Goal: Task Accomplishment & Management: Use online tool/utility

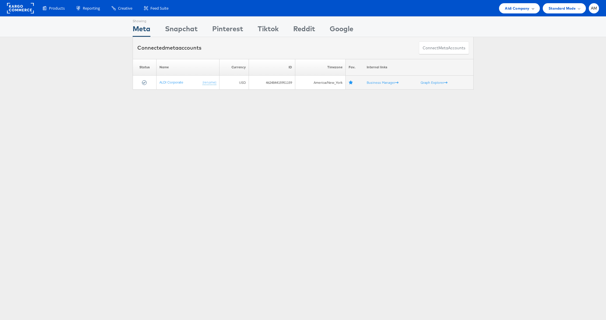
click at [521, 10] on span "Aldi Company" at bounding box center [517, 8] width 25 height 6
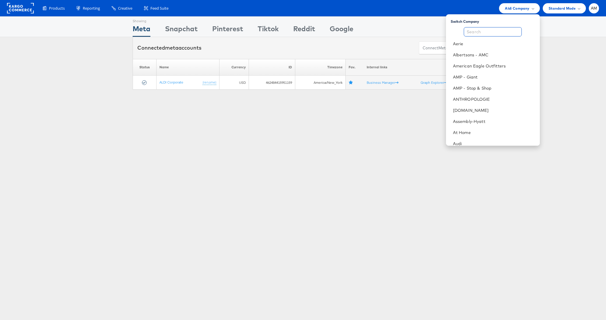
click at [487, 30] on input "text" at bounding box center [493, 31] width 58 height 9
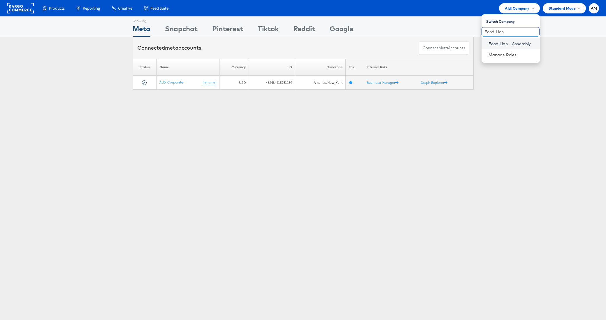
type input "Food Lion"
click at [496, 44] on link "Food Lion - Assembly" at bounding box center [512, 44] width 47 height 6
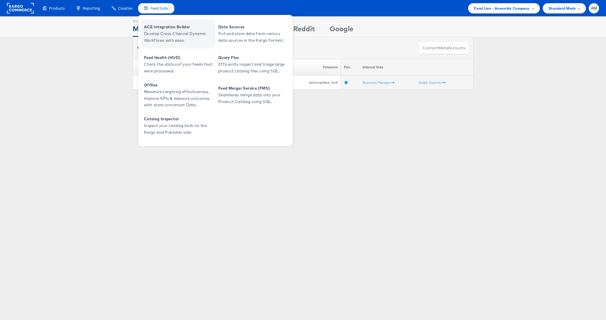
click at [164, 29] on span "ACE Integration Builder" at bounding box center [179, 27] width 70 height 7
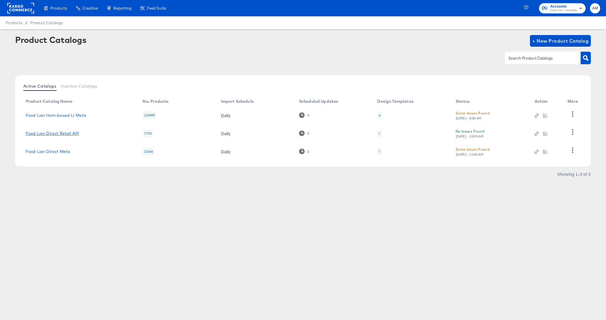
click at [69, 135] on link "Food Lion Direct Retail API" at bounding box center [52, 133] width 53 height 5
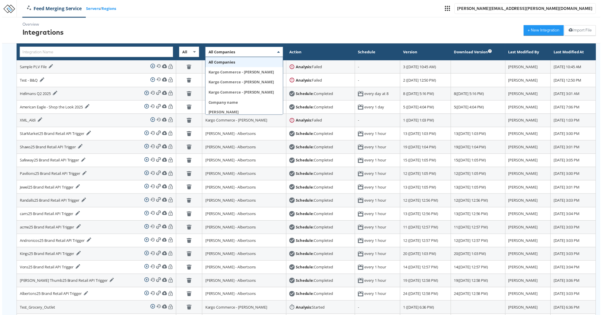
click at [208, 50] on span "All Companies" at bounding box center [221, 52] width 27 height 5
type input "Food"
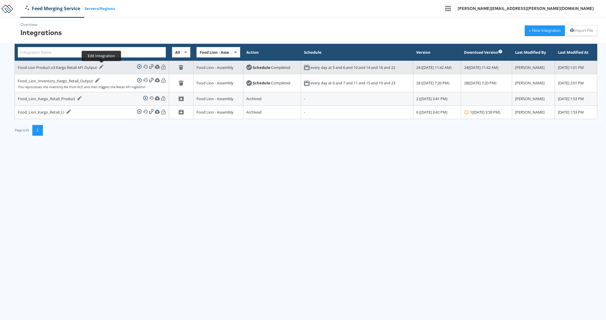
click at [102, 67] on icon at bounding box center [101, 66] width 4 height 4
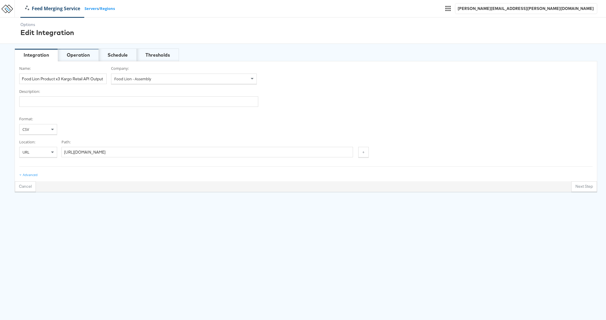
click at [85, 53] on div "Operation" at bounding box center [78, 55] width 23 height 7
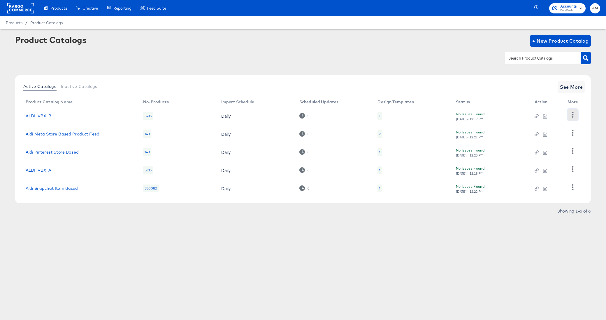
click at [573, 115] on icon "button" at bounding box center [573, 115] width 1 height 6
click at [529, 132] on div "HUD Checks (Internal)" at bounding box center [549, 135] width 58 height 9
click at [15, 8] on rect at bounding box center [20, 8] width 27 height 11
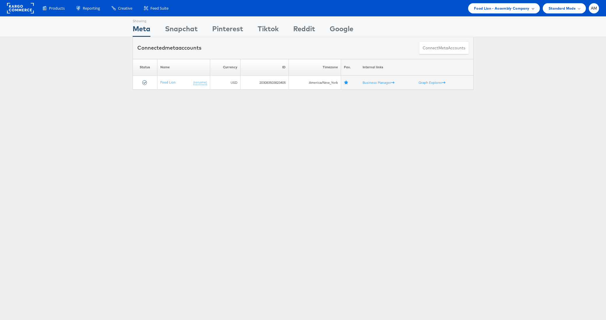
click at [498, 9] on span "Food Lion - Assembly Company" at bounding box center [502, 8] width 56 height 6
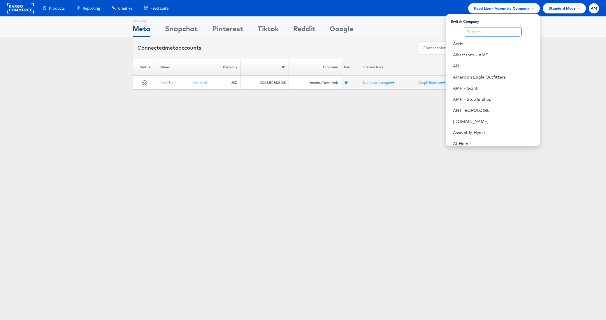
click at [476, 30] on input "text" at bounding box center [493, 31] width 58 height 9
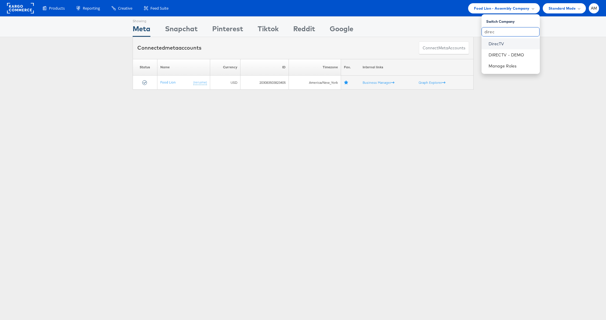
type input "direc"
click at [498, 45] on link "DirecTV" at bounding box center [512, 44] width 47 height 6
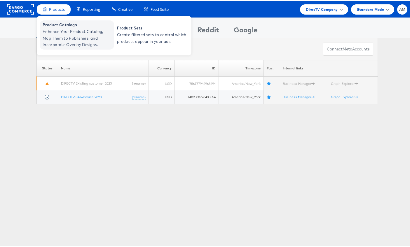
click at [52, 38] on span "Enhance Your Product Catalog, Map Them to Publishers, and Incorporate Overlay D…" at bounding box center [78, 37] width 70 height 20
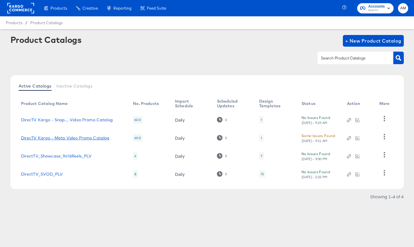
click at [93, 138] on link "DirecTV Kargo - Meta Video Promo Catalog" at bounding box center [65, 138] width 89 height 5
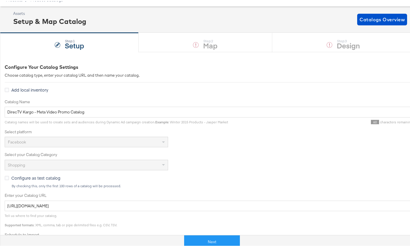
scroll to position [79, 0]
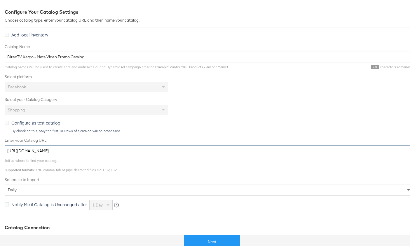
drag, startPoint x: 160, startPoint y: 150, endPoint x: 1, endPoint y: 149, distance: 158.7
click at [1, 149] on div "Configure Your Catalog Settings Choose catalog type, enter your catalog URL and…" at bounding box center [207, 175] width 414 height 358
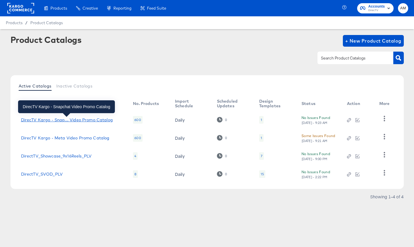
click at [67, 119] on div "DirecTV Kargo - Snap... Video Promo Catalog" at bounding box center [67, 120] width 92 height 5
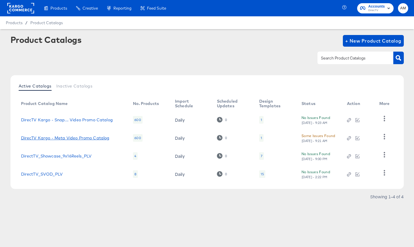
click at [91, 137] on link "DirecTV Kargo - Meta Video Promo Catalog" at bounding box center [65, 138] width 89 height 5
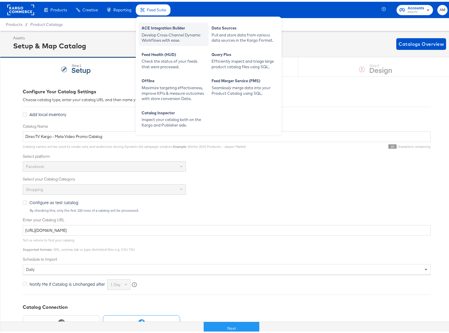
click at [165, 33] on div "Develop Cross-Channel Dynamic Workflows with ease." at bounding box center [174, 36] width 64 height 11
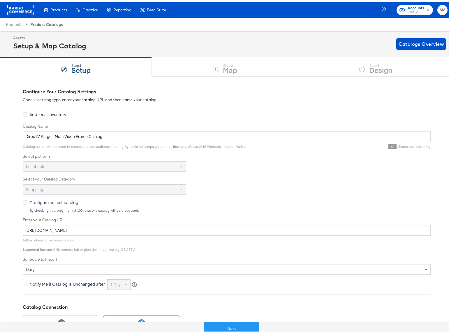
click at [34, 22] on span "Product Catalogs" at bounding box center [46, 22] width 33 height 5
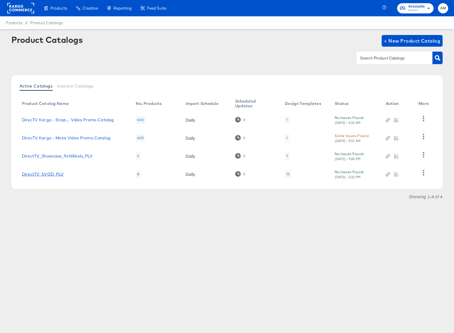
click at [43, 174] on link "DirectTV_SVOD_PLV" at bounding box center [43, 174] width 42 height 5
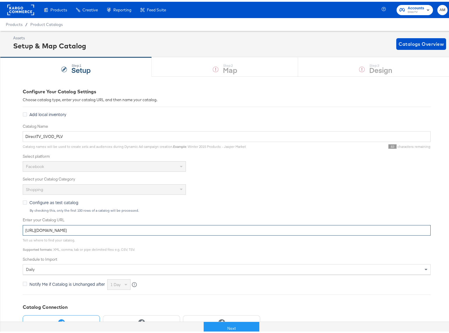
drag, startPoint x: 55, startPoint y: 218, endPoint x: -61, endPoint y: 212, distance: 115.9
click at [0, 212] on html "Products Products Product Catalogs Enhance Your Product Catalog, Map Them to Pu…" at bounding box center [227, 166] width 454 height 333
click at [43, 23] on span "Product Catalogs" at bounding box center [46, 22] width 33 height 5
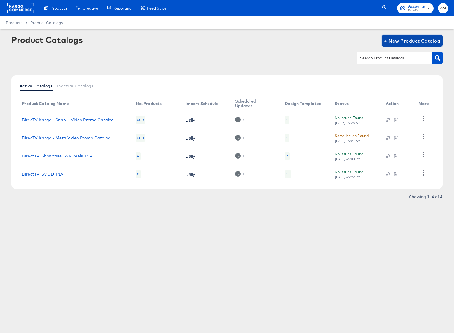
click at [400, 41] on span "+ New Product Catalog" at bounding box center [412, 41] width 56 height 8
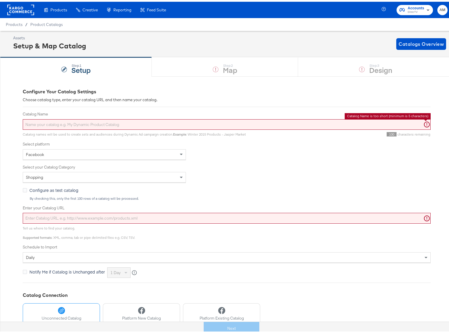
click at [56, 123] on input "Catalog Name" at bounding box center [227, 123] width 408 height 11
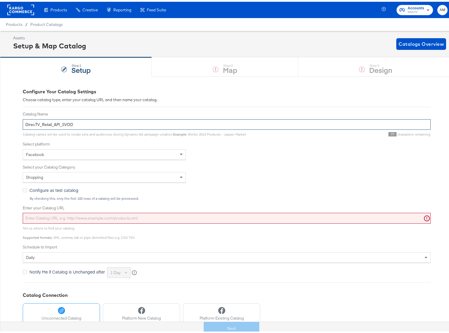
type input "DirecTV_Retail_API_SVOD"
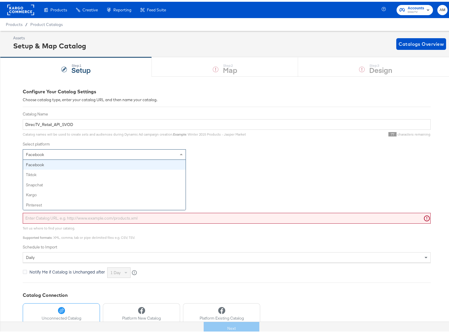
click at [53, 150] on div "Facebook" at bounding box center [104, 153] width 163 height 10
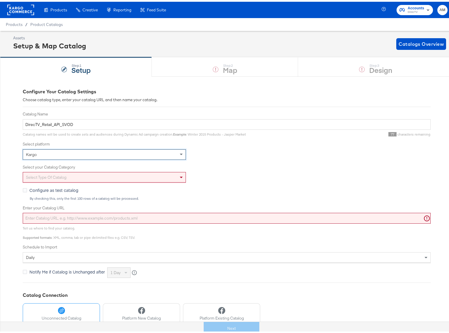
click at [52, 176] on div "Select type of catalog" at bounding box center [104, 176] width 163 height 10
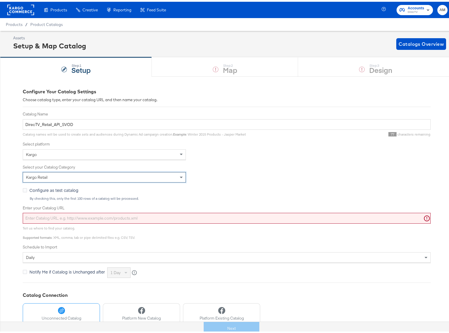
click at [94, 218] on input "Enter your Catalog URL" at bounding box center [227, 216] width 408 height 11
paste input "https://ace.stitcherads.com/exports/1385/universal/none/universal/export.tsv.gz"
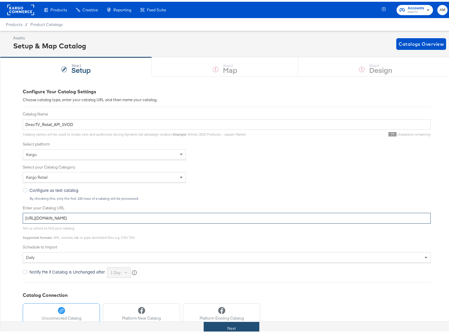
type input "https://ace.stitcherads.com/exports/1385/universal/none/universal/export.tsv.gz"
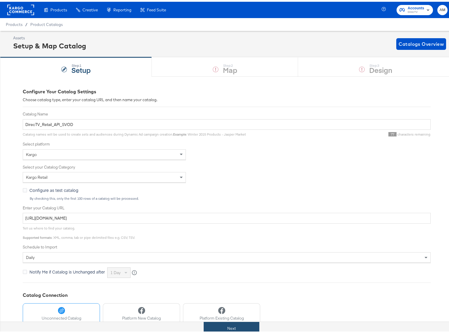
click at [227, 247] on button "Next" at bounding box center [232, 326] width 56 height 13
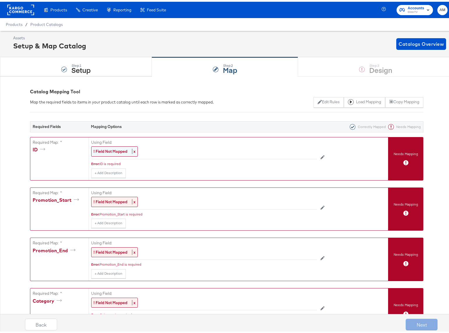
click at [107, 151] on strong "! Field Not Mapped" at bounding box center [111, 149] width 34 height 5
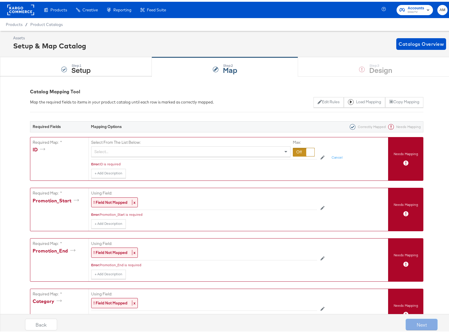
click at [108, 151] on div "Select..." at bounding box center [191, 150] width 199 height 10
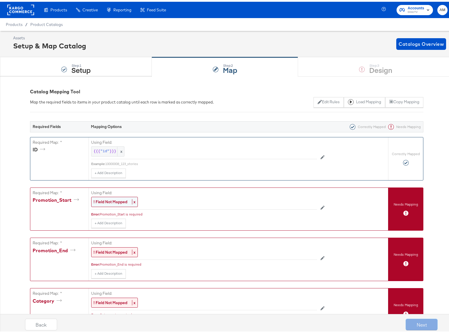
click at [111, 203] on div "! Field Not Mapped x" at bounding box center [114, 200] width 47 height 10
click at [118, 200] on div "Select..." at bounding box center [191, 200] width 199 height 10
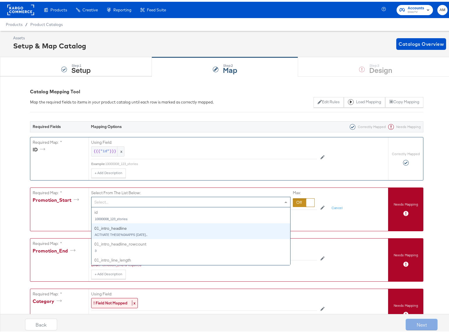
click at [299, 196] on div "Max:" at bounding box center [304, 197] width 22 height 18
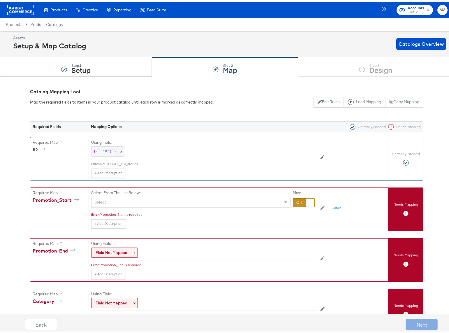
click at [298, 203] on div at bounding box center [304, 201] width 22 height 9
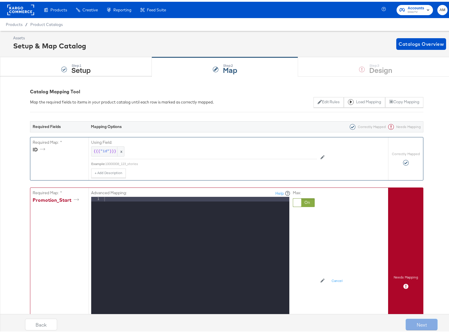
click at [137, 200] on div at bounding box center [196, 272] width 186 height 155
drag, startPoint x: 128, startPoint y: 199, endPoint x: 54, endPoint y: 198, distance: 74.4
click at [54, 198] on div "Required Map: * Promotion_Start Advanced Mapping: Help 1 2025-08-01 XXXXXXXXXXX…" at bounding box center [209, 280] width 358 height 189
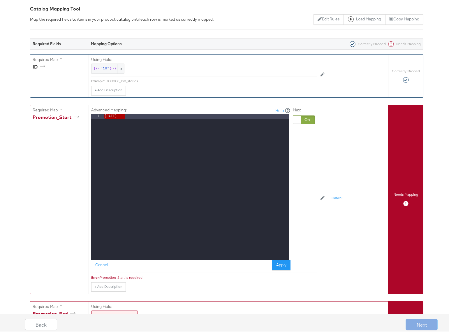
scroll to position [116, 0]
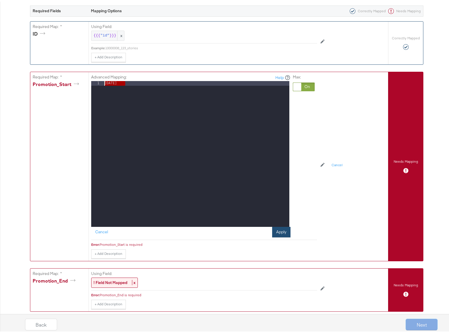
click at [275, 231] on button "Apply" at bounding box center [281, 230] width 18 height 11
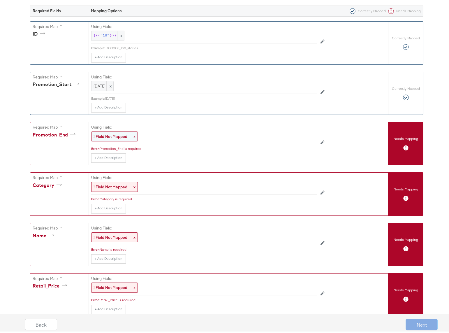
click at [106, 134] on strong "! Field Not Mapped" at bounding box center [111, 134] width 34 height 5
click at [298, 134] on div at bounding box center [304, 135] width 22 height 9
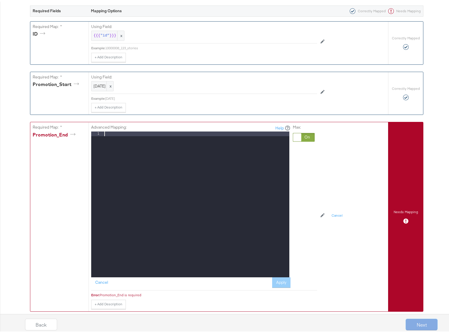
click at [127, 133] on div at bounding box center [196, 207] width 186 height 155
paste textarea
click at [116, 134] on div "2025-08-01" at bounding box center [196, 207] width 186 height 155
drag, startPoint x: 123, startPoint y: 133, endPoint x: 126, endPoint y: 133, distance: 3.8
click at [126, 133] on div "2025-12-01" at bounding box center [196, 207] width 186 height 155
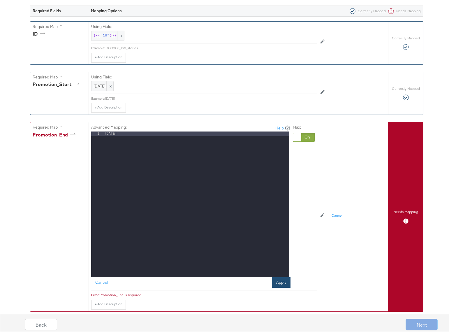
click at [279, 247] on button "Apply" at bounding box center [281, 281] width 18 height 11
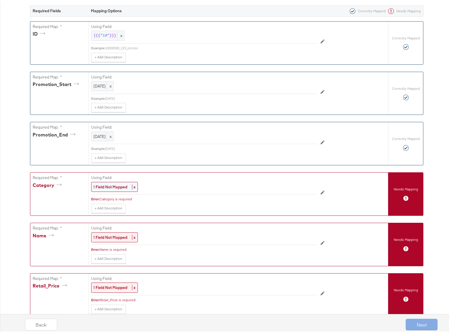
click at [111, 185] on strong "! Field Not Mapped" at bounding box center [111, 185] width 34 height 5
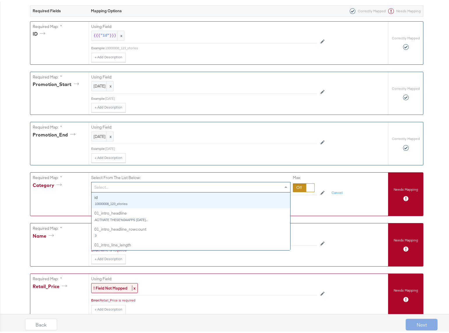
click at [111, 185] on div "Select..." at bounding box center [191, 186] width 199 height 10
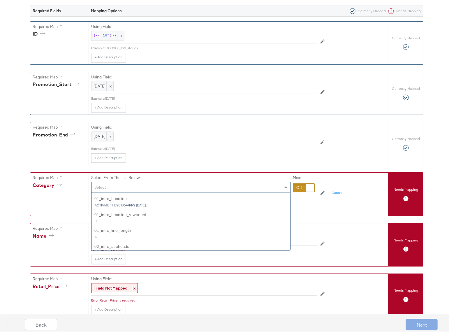
scroll to position [0, 0]
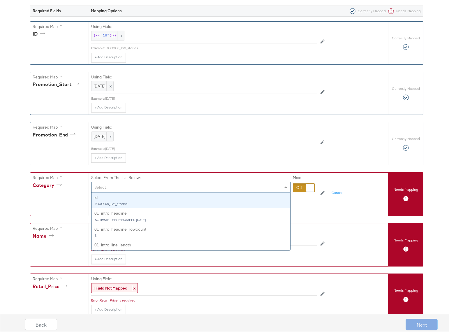
click at [69, 198] on div "Required Map: * Category" at bounding box center [59, 192] width 58 height 43
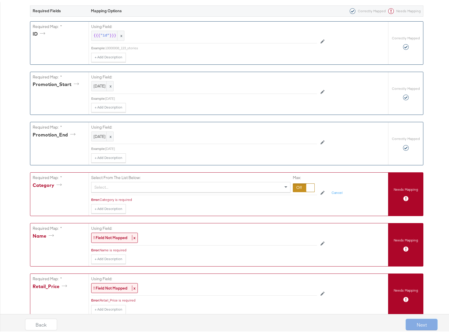
click at [296, 185] on div at bounding box center [304, 186] width 22 height 9
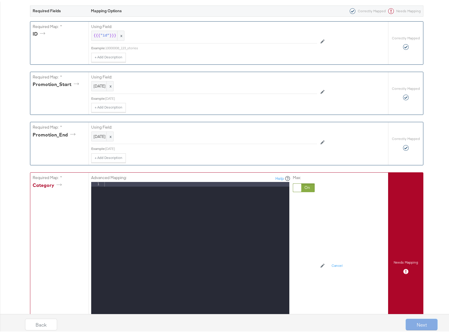
click at [140, 183] on div at bounding box center [196, 257] width 186 height 155
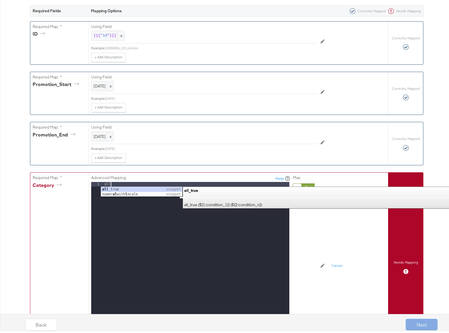
drag, startPoint x: 120, startPoint y: 184, endPoint x: 75, endPoint y: 180, distance: 45.4
click at [80, 180] on div "Required Map: * Category Advanced Mapping: Help 1 all XXXXXXXXXXXXXXXXXXXXXXXXX…" at bounding box center [209, 265] width 358 height 189
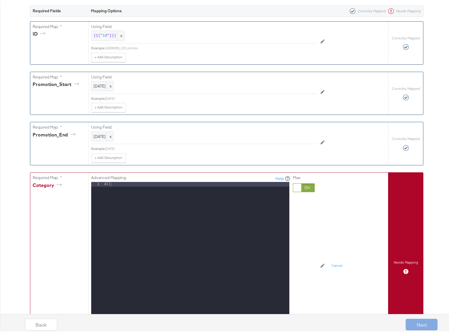
click at [325, 235] on div "Advanced Mapping: Help 1 All XXXXXXXXXXXXXXXXXXXXXXXXXXXXXXXXXXXXXXXXXXXXXXXXXX…" at bounding box center [218, 264] width 255 height 187
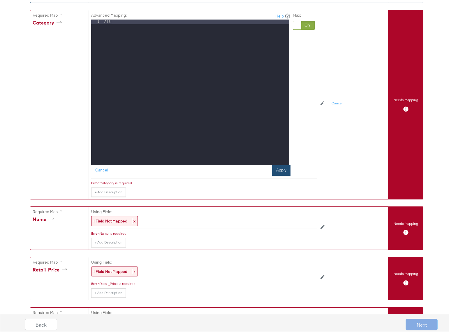
click at [282, 169] on button "Apply" at bounding box center [281, 169] width 18 height 11
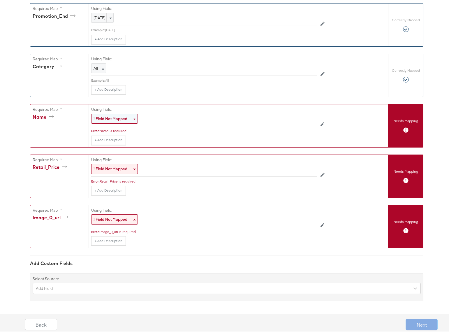
click at [106, 118] on strong "! Field Not Mapped" at bounding box center [111, 116] width 34 height 5
click at [108, 120] on div "Select..." at bounding box center [191, 117] width 199 height 10
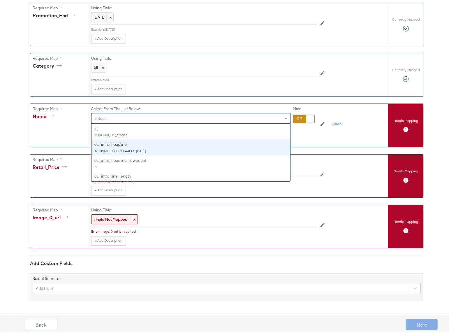
scroll to position [235, 0]
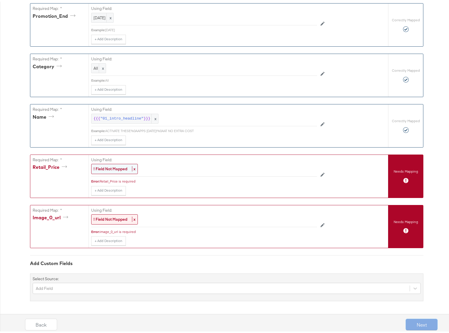
click at [107, 166] on strong "! Field Not Mapped" at bounding box center [111, 167] width 34 height 5
click at [296, 167] on div at bounding box center [304, 167] width 22 height 9
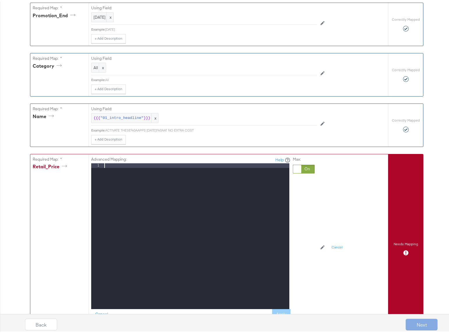
click at [109, 163] on div at bounding box center [196, 239] width 186 height 155
click at [273, 247] on div "Back Next" at bounding box center [232, 320] width 454 height 25
click at [281, 247] on div "Back Next" at bounding box center [232, 320] width 454 height 25
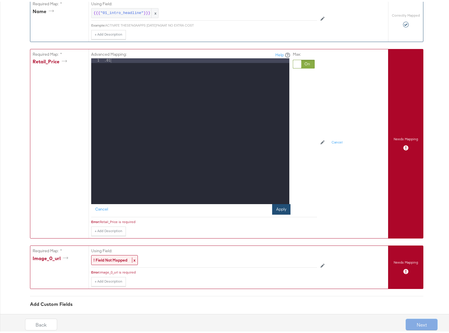
click at [275, 207] on button "Apply" at bounding box center [281, 207] width 18 height 11
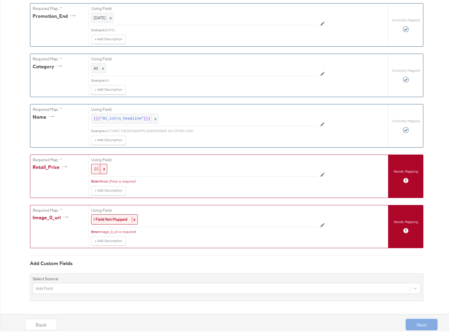
scroll to position [235, 0]
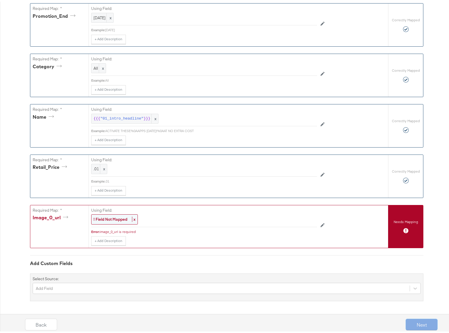
click at [110, 216] on strong "! Field Not Mapped" at bounding box center [111, 217] width 34 height 5
click at [116, 216] on div "Select..." at bounding box center [191, 217] width 199 height 10
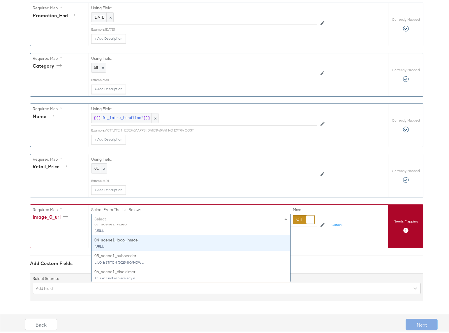
scroll to position [235, 0]
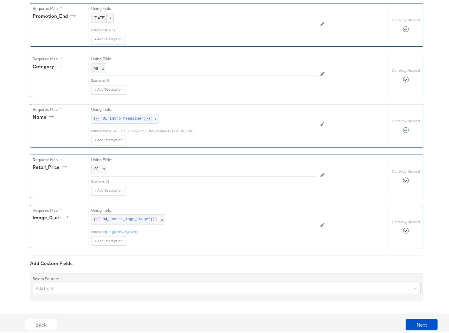
click at [109, 116] on span ""01_intro_headline"" at bounding box center [121, 117] width 43 height 6
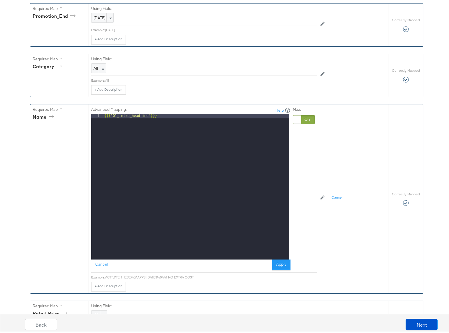
scroll to position [235, 0]
click at [307, 118] on div at bounding box center [304, 117] width 22 height 9
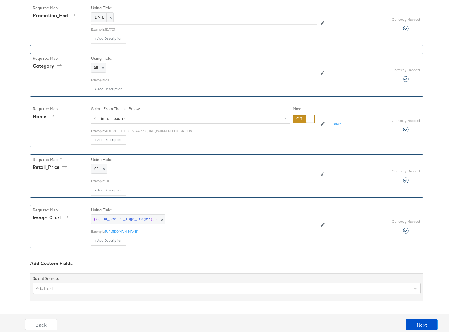
click at [141, 112] on div "01_intro_headline" at bounding box center [191, 117] width 199 height 10
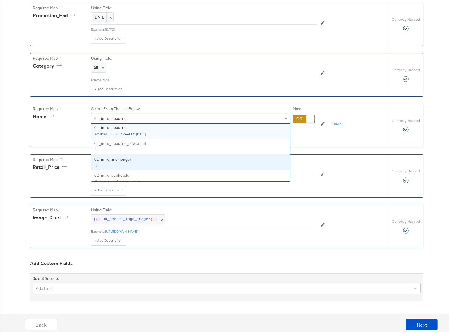
scroll to position [17, 0]
type input "nam"
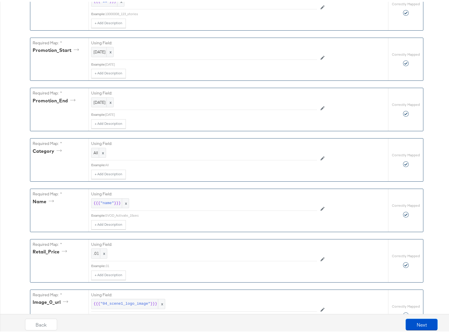
scroll to position [235, 0]
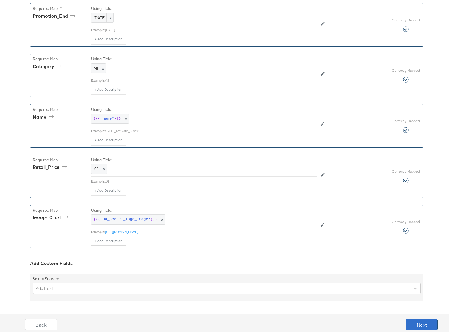
click at [414, 247] on button "Next" at bounding box center [422, 323] width 32 height 12
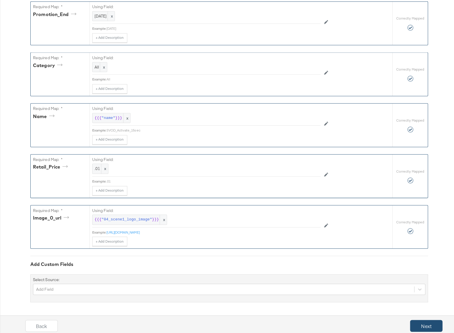
scroll to position [0, 0]
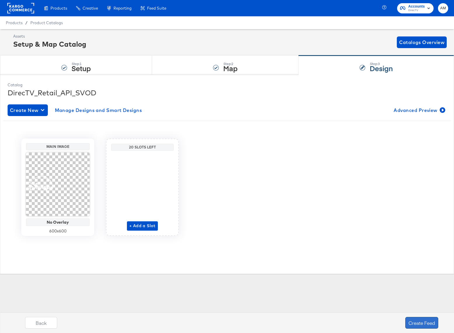
click at [414, 247] on button "Create Feed" at bounding box center [421, 323] width 33 height 12
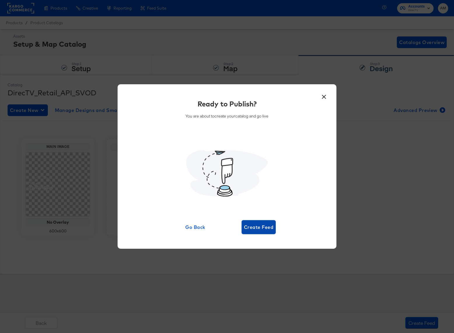
click at [259, 229] on span "Create Feed" at bounding box center [258, 227] width 29 height 8
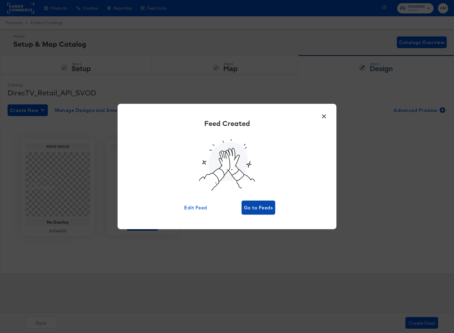
click at [255, 206] on span "Go to Feeds" at bounding box center [258, 208] width 29 height 8
